Goal: Transaction & Acquisition: Purchase product/service

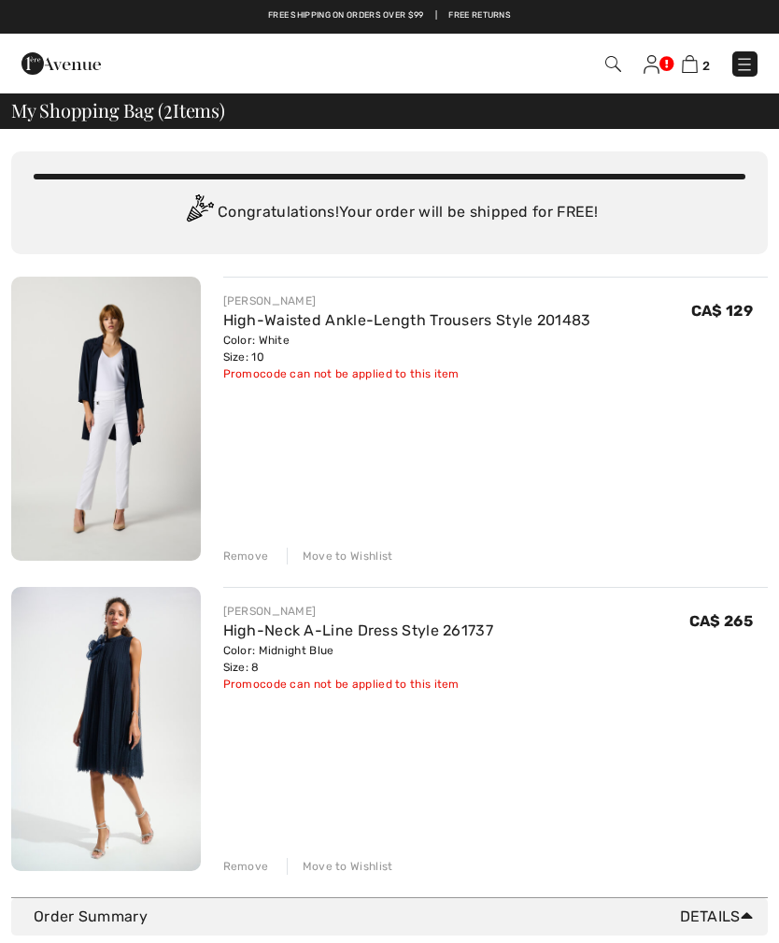
click at [619, 64] on img at bounding box center [613, 64] width 16 height 16
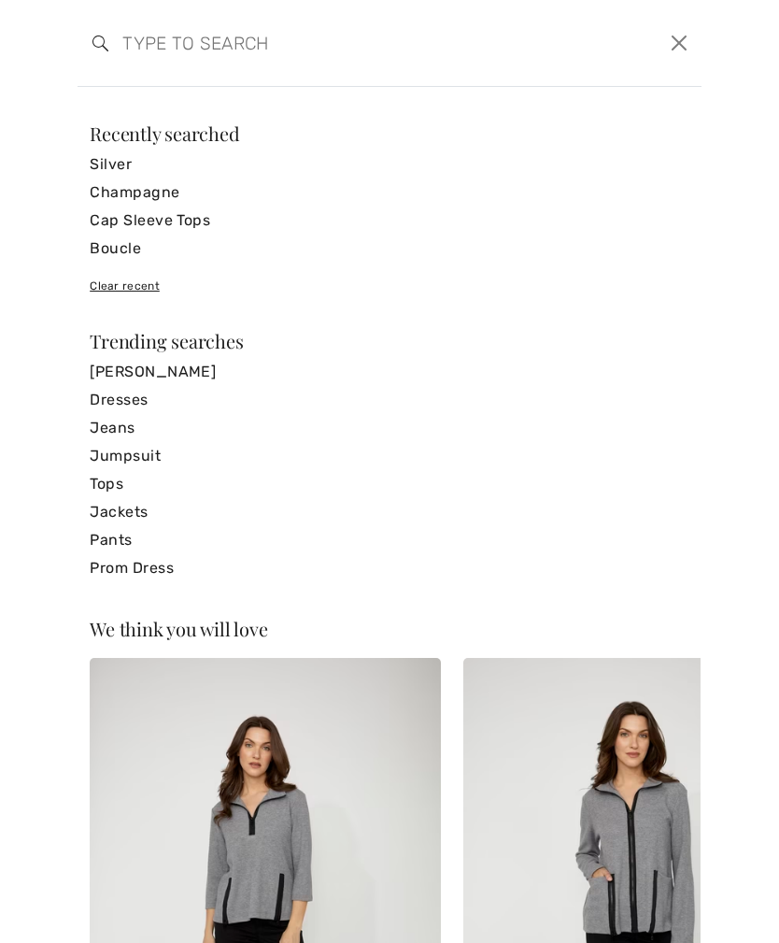
click at [146, 44] on input "search" at bounding box center [322, 43] width 429 height 56
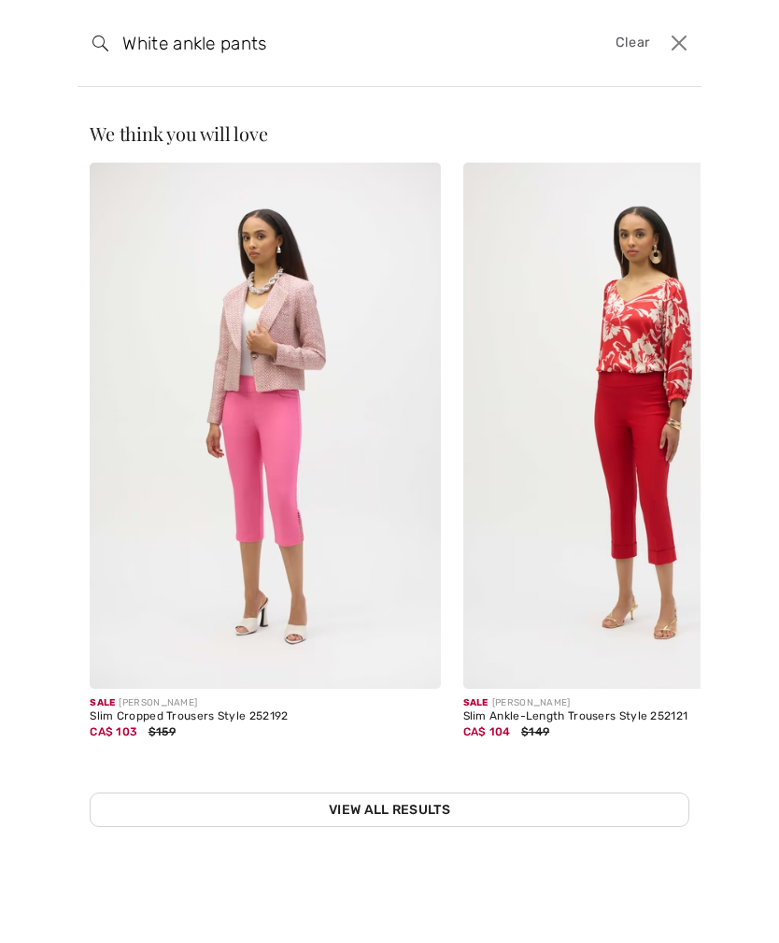
type input "White ankle pants"
click at [653, 476] on img at bounding box center [638, 426] width 350 height 526
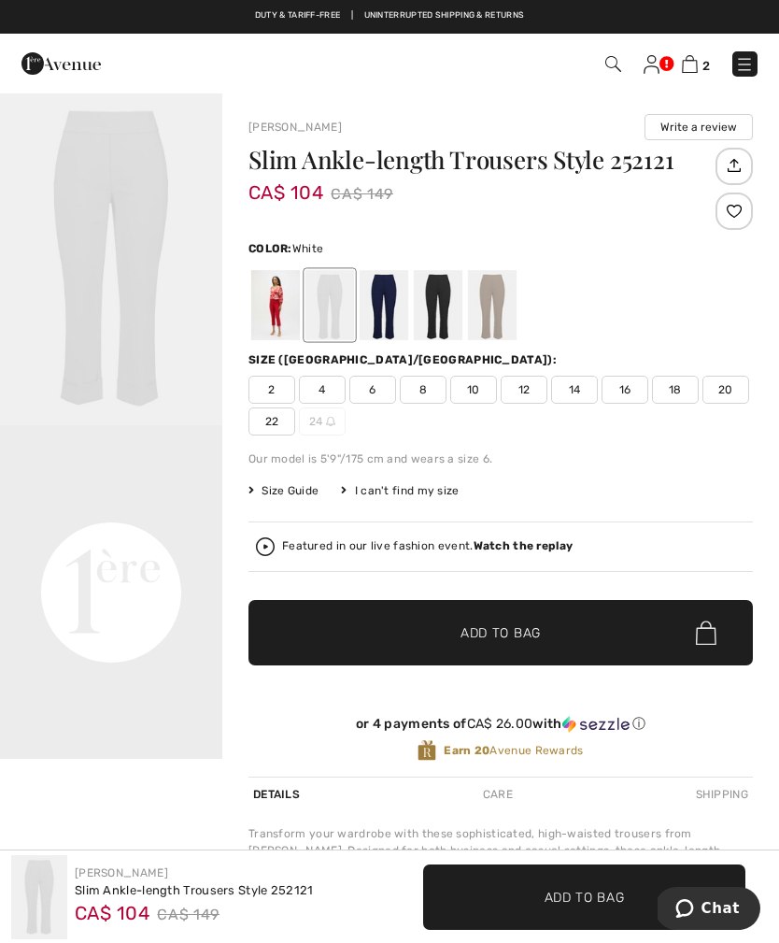
click at [334, 308] on div at bounding box center [329, 305] width 49 height 70
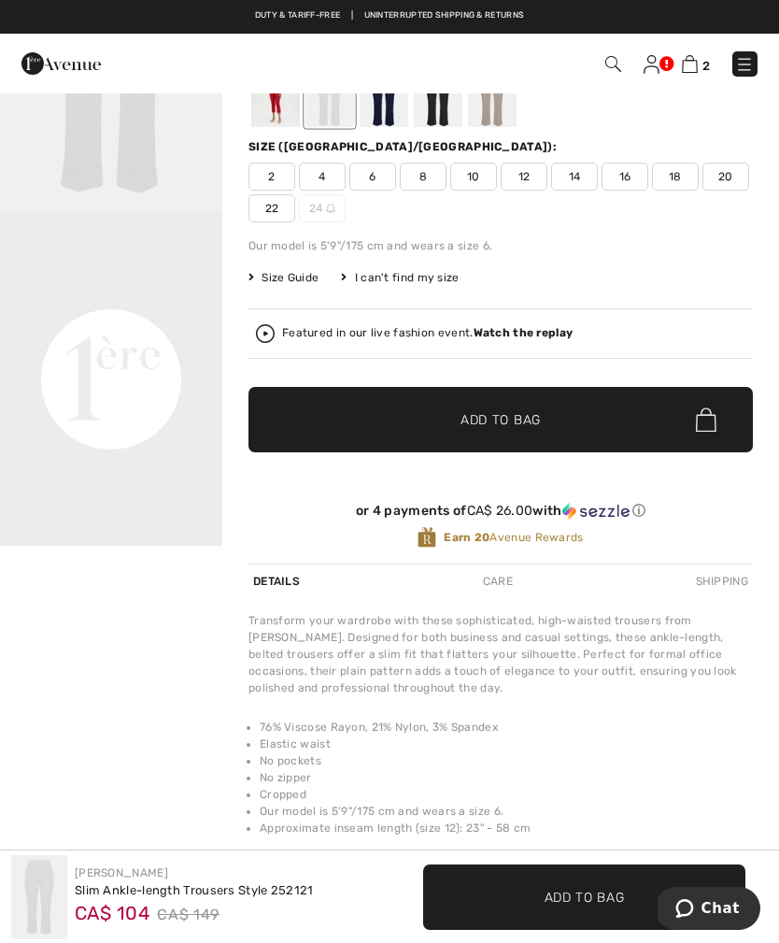
scroll to position [206, 0]
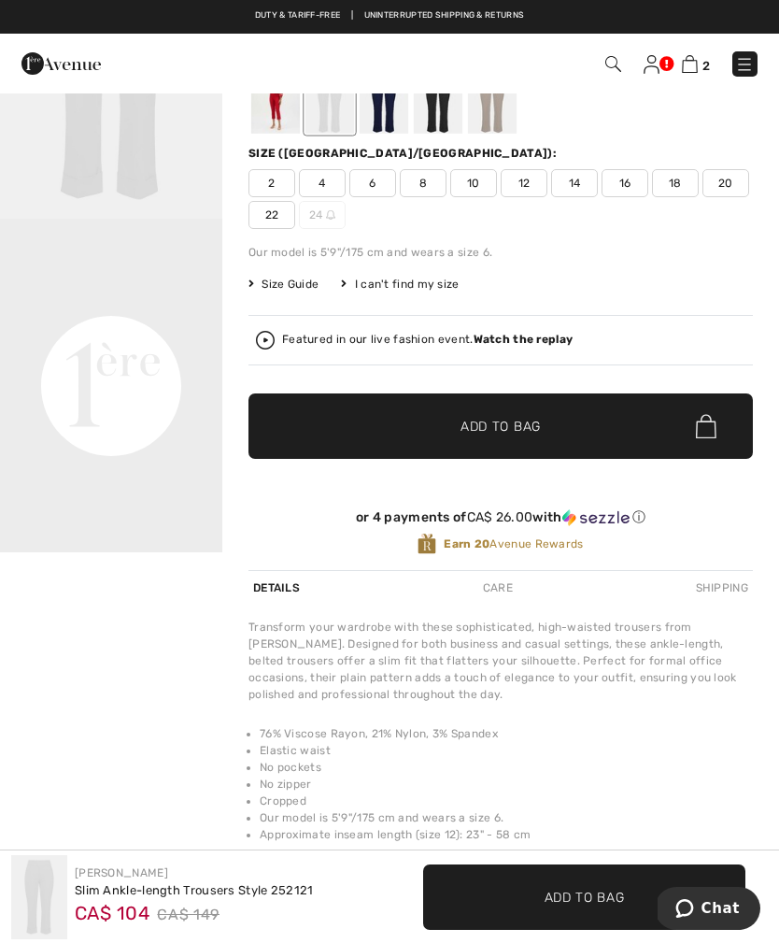
click at [479, 187] on span "10" at bounding box center [473, 183] width 47 height 28
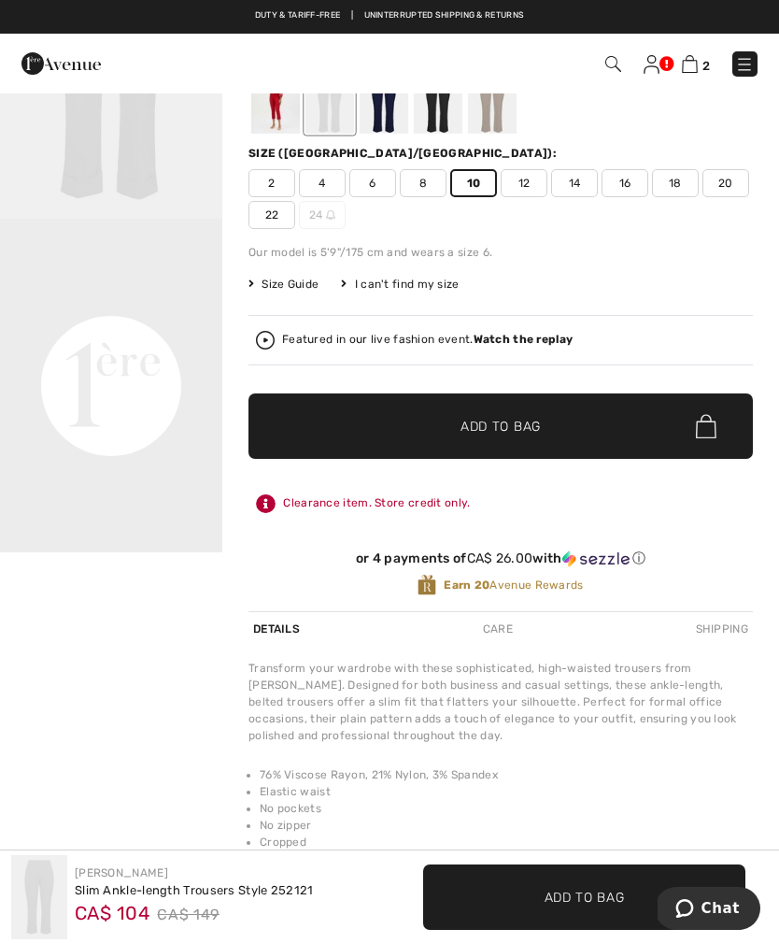
click at [515, 422] on span "Add to Bag" at bounding box center [501, 427] width 80 height 20
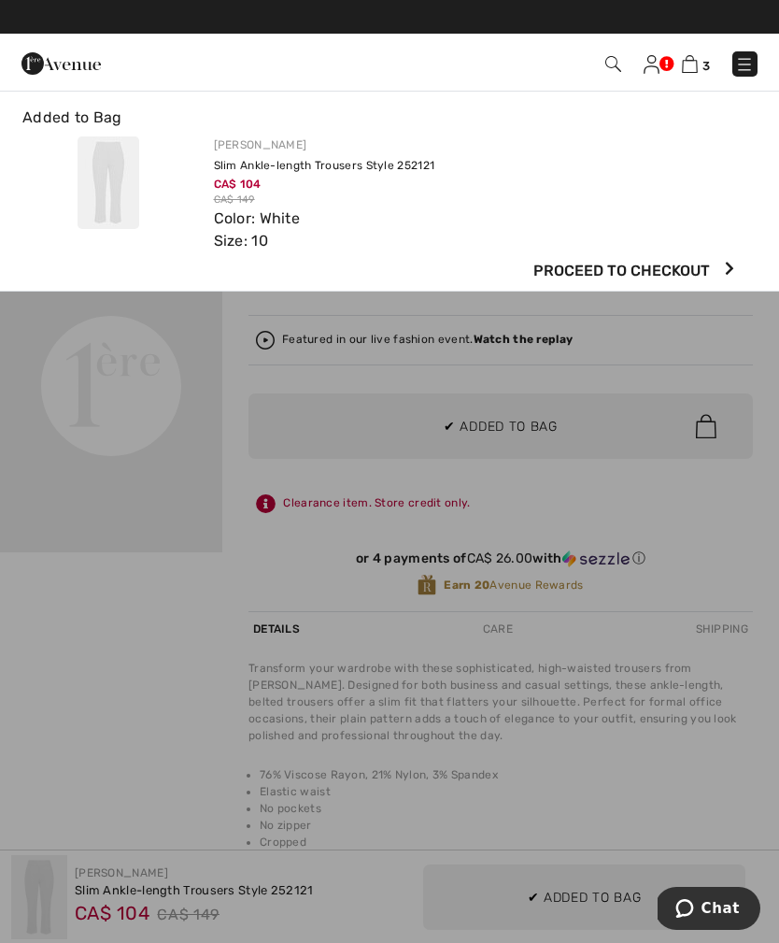
scroll to position [0, 0]
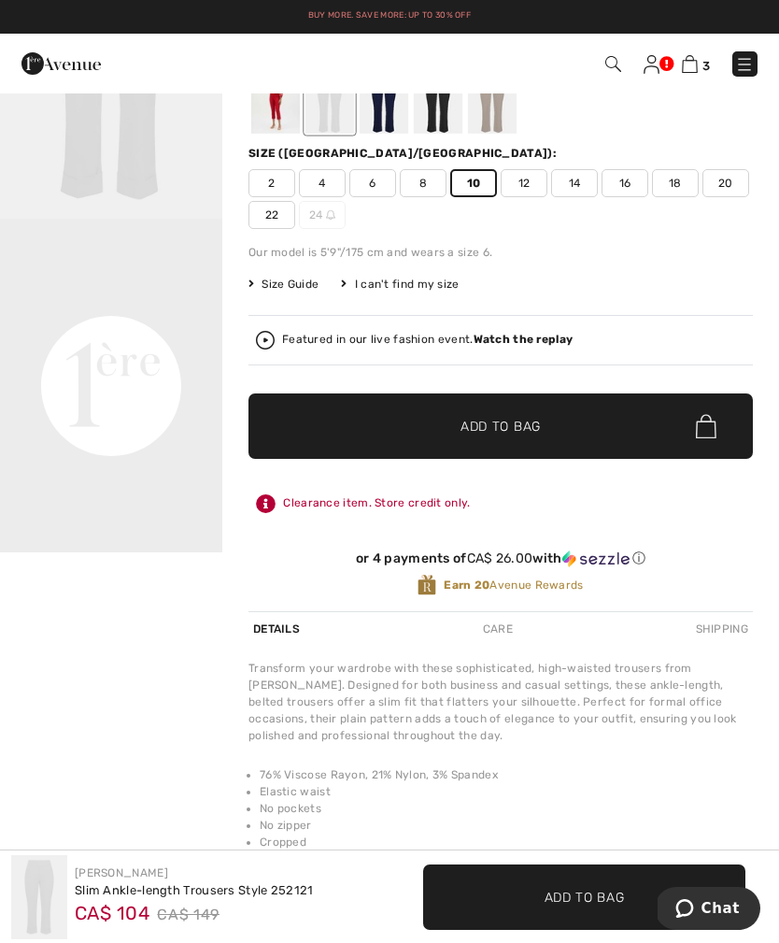
click at [698, 70] on img at bounding box center [690, 64] width 16 height 18
